Goal: Information Seeking & Learning: Learn about a topic

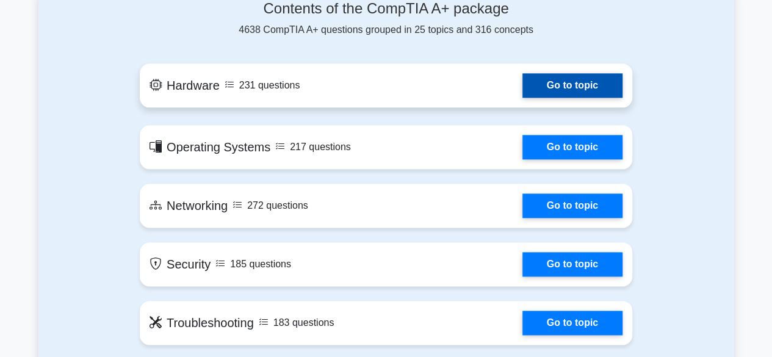
scroll to position [671, 0]
click at [544, 83] on link "Go to topic" at bounding box center [572, 85] width 100 height 24
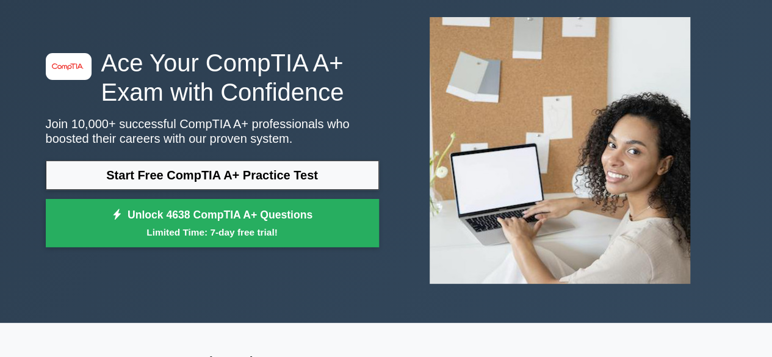
scroll to position [0, 0]
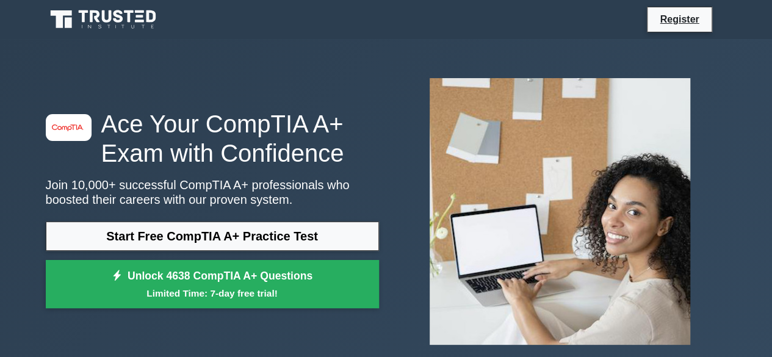
click at [0, 51] on div "image/svg+xml Ace Your CompTIA A+ Exam with Confidence Join 10,000+ successful …" at bounding box center [386, 211] width 772 height 345
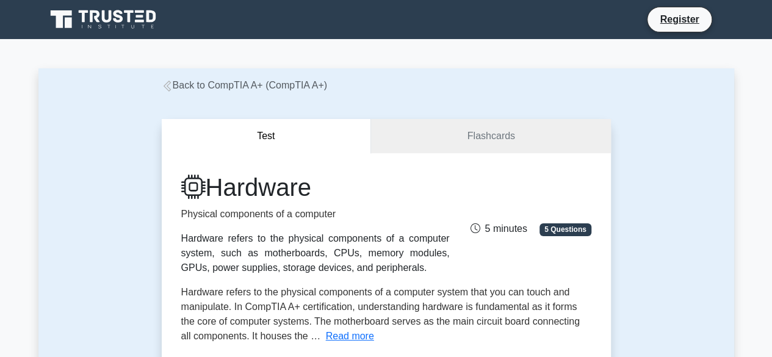
scroll to position [183, 0]
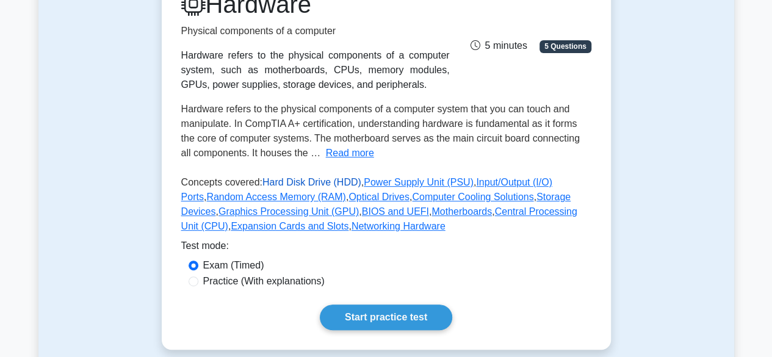
click at [308, 187] on link "Hard Disk Drive (HDD)" at bounding box center [311, 182] width 99 height 10
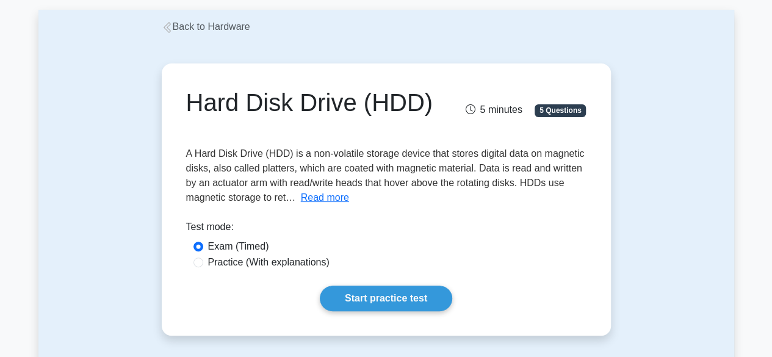
scroll to position [183, 0]
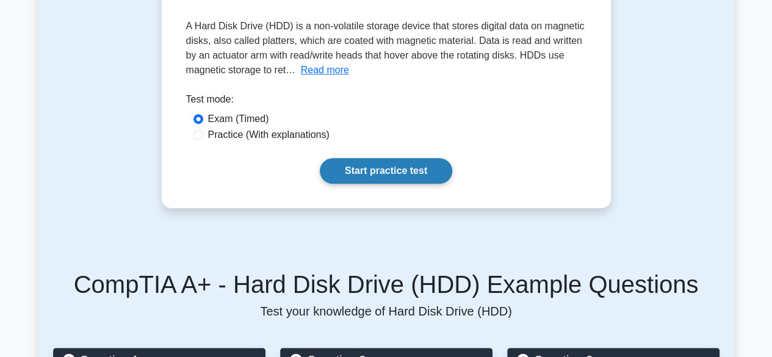
click at [367, 172] on link "Start practice test" at bounding box center [386, 171] width 132 height 26
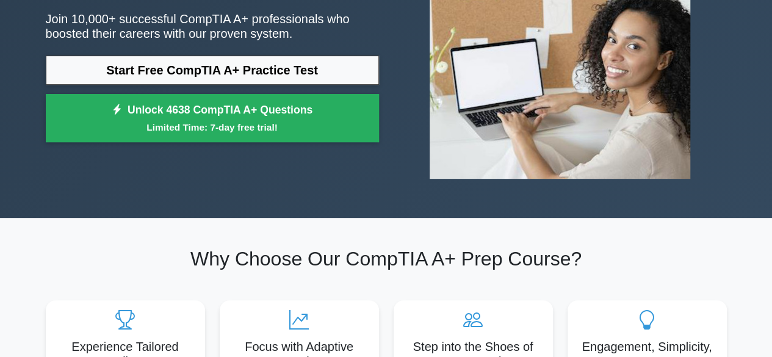
scroll to position [244, 0]
